Goal: Use online tool/utility: Utilize a website feature to perform a specific function

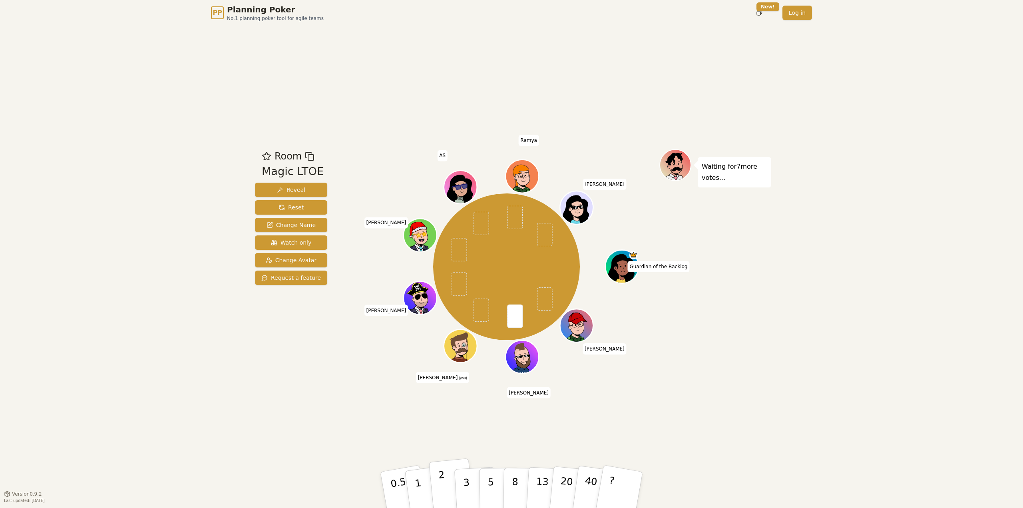
click at [450, 488] on button "2" at bounding box center [452, 490] width 46 height 64
click at [420, 489] on p "1" at bounding box center [419, 491] width 12 height 44
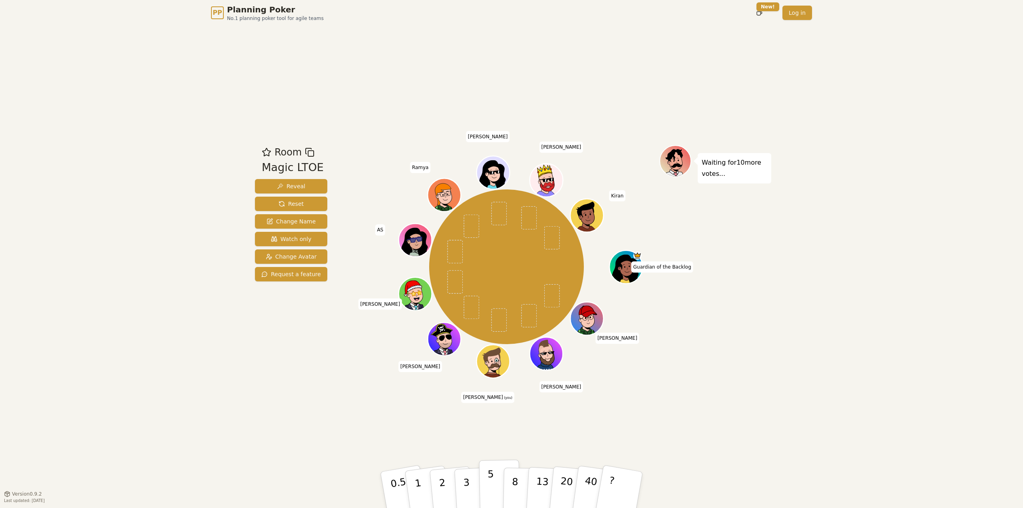
click at [487, 479] on button "5" at bounding box center [499, 490] width 41 height 61
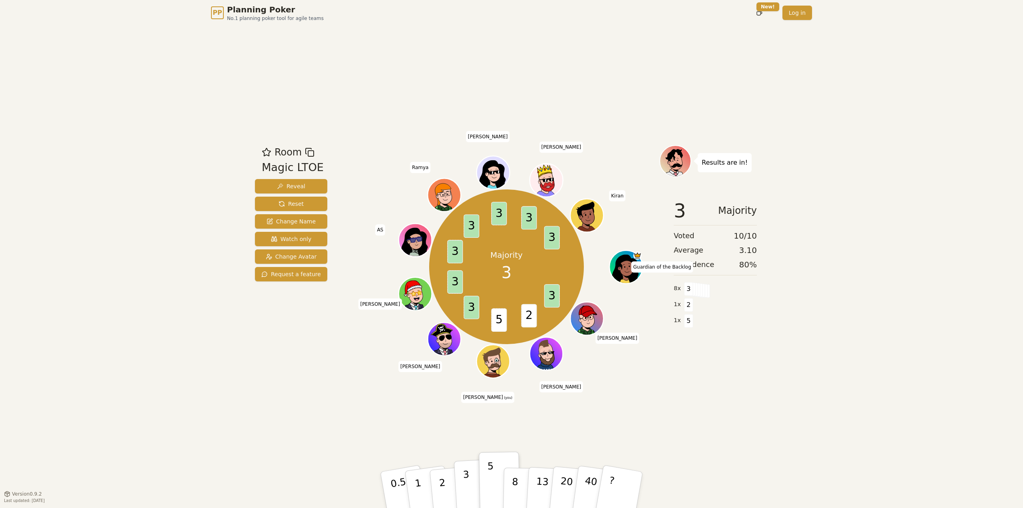
click at [462, 489] on button "3" at bounding box center [476, 490] width 44 height 62
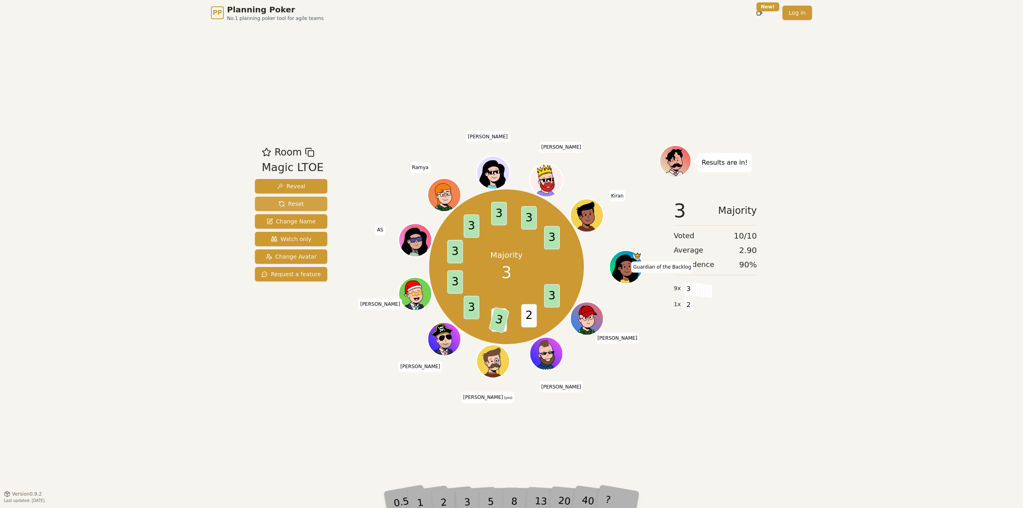
click at [284, 201] on span "Reset" at bounding box center [291, 204] width 25 height 8
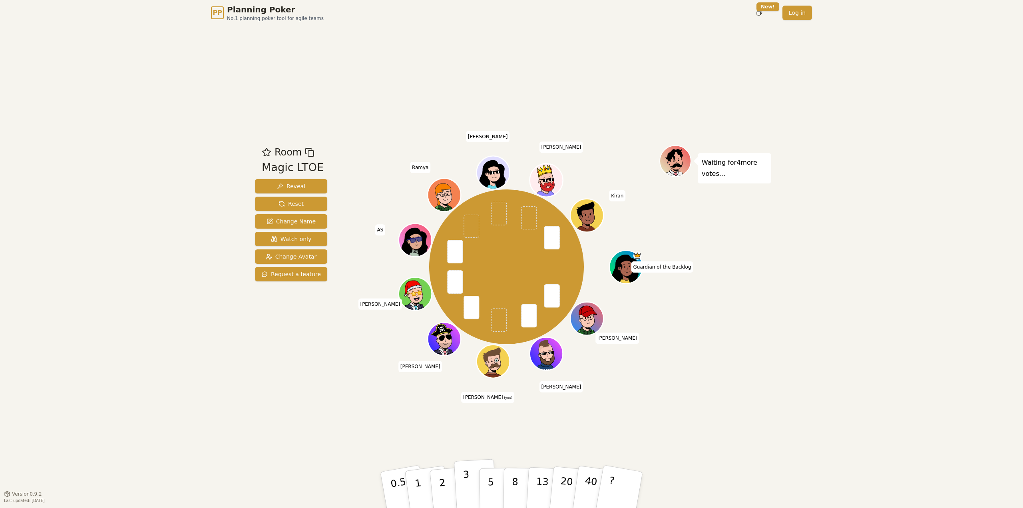
click at [466, 491] on p "3" at bounding box center [467, 491] width 9 height 44
click at [448, 492] on button "2" at bounding box center [452, 490] width 46 height 64
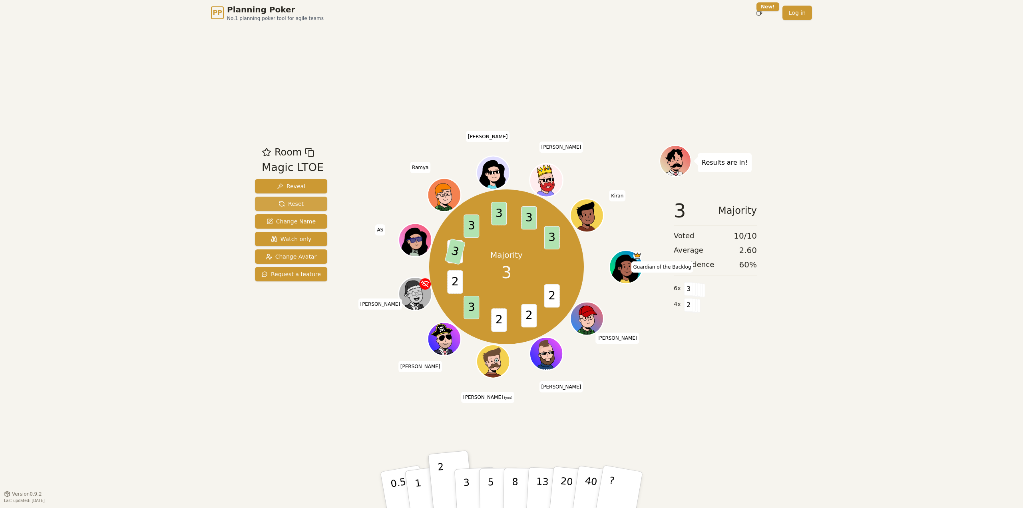
click at [272, 201] on button "Reset" at bounding box center [291, 204] width 72 height 14
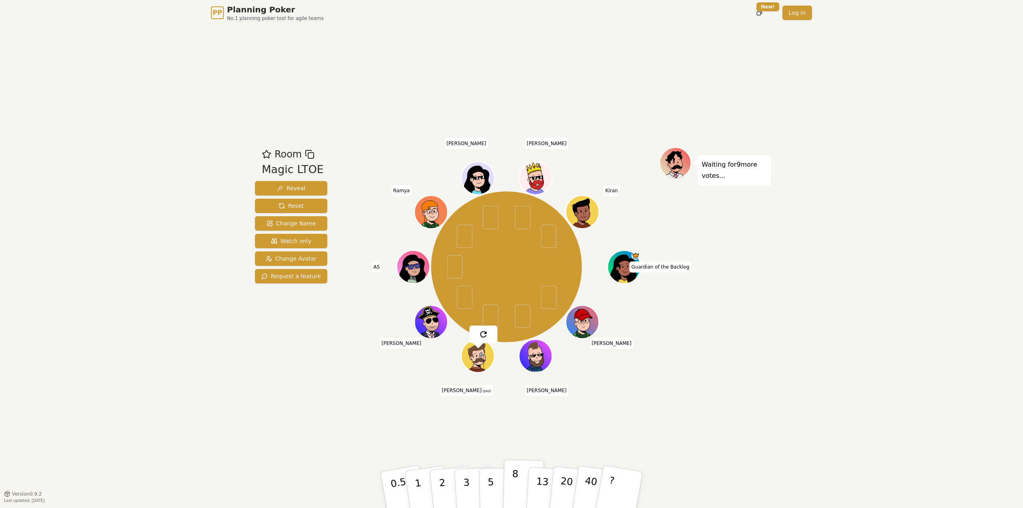
click at [518, 484] on button "8" at bounding box center [523, 490] width 41 height 61
click at [921, 152] on div "PP Planning Poker No.1 planning poker tool for agile teams Toggle theme New! Lo…" at bounding box center [511, 254] width 1023 height 508
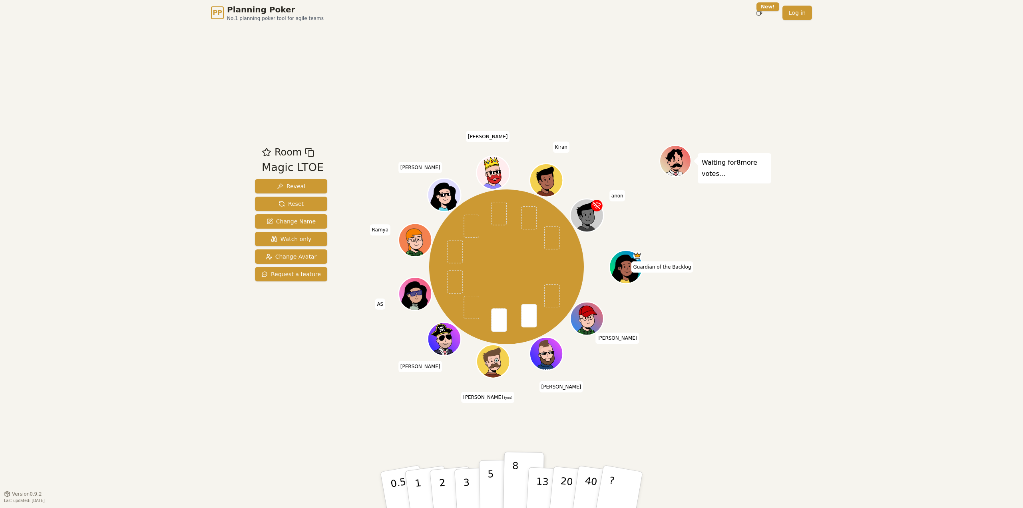
click at [494, 495] on button "5" at bounding box center [499, 490] width 41 height 61
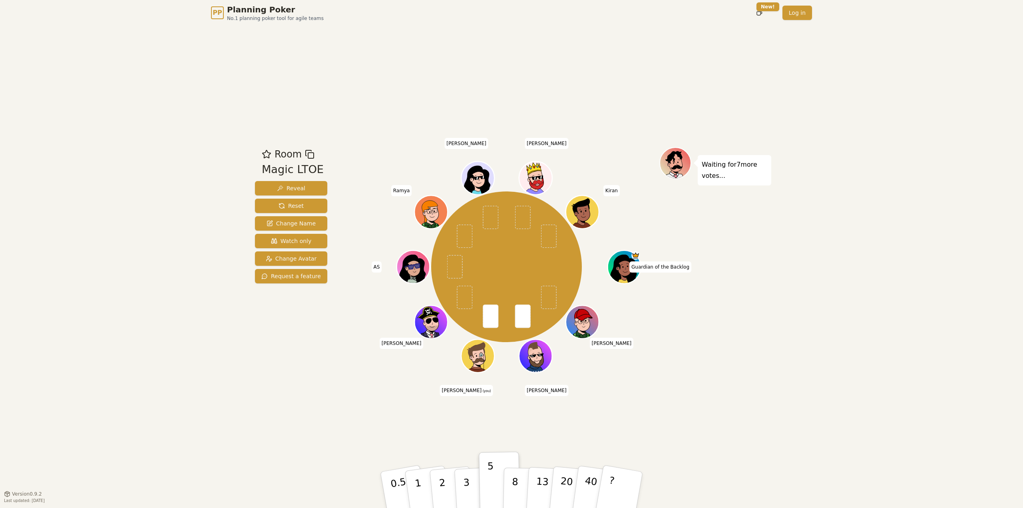
click at [893, 321] on div "PP Planning Poker No.1 planning poker tool for agile teams Toggle theme New! Lo…" at bounding box center [511, 254] width 1023 height 508
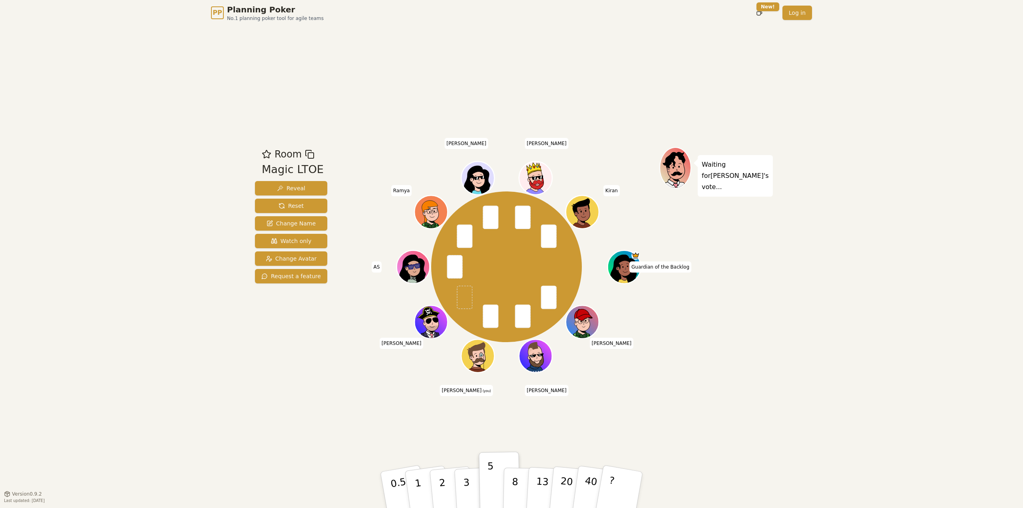
click at [730, 415] on div "Room Magic LTOE Reveal Reset Change Name Watch only Change Avatar Request a fea…" at bounding box center [512, 260] width 520 height 468
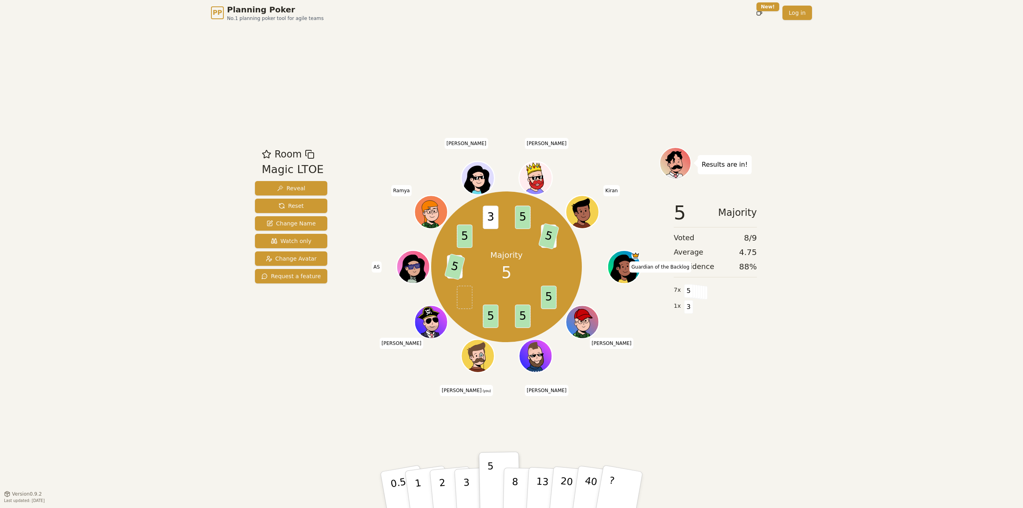
click at [239, 114] on div "PP Planning Poker No.1 planning poker tool for agile teams Toggle theme New! Lo…" at bounding box center [511, 254] width 1023 height 508
click at [303, 209] on button "Reset" at bounding box center [291, 206] width 72 height 14
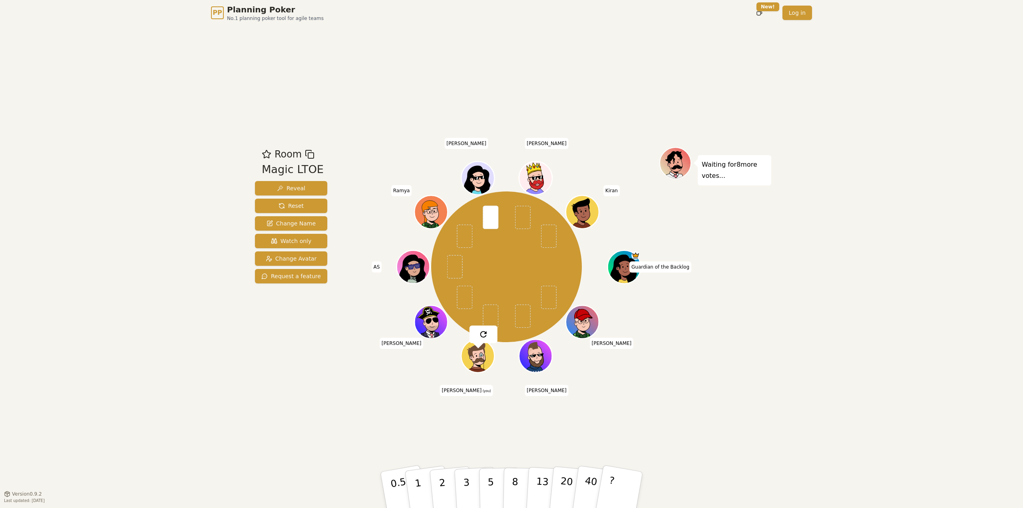
click at [748, 391] on div "Room Magic LTOE Reveal Reset Change Name Watch only Change Avatar Request a fea…" at bounding box center [512, 260] width 520 height 468
click at [444, 473] on button "2" at bounding box center [452, 490] width 46 height 64
